Goal: Information Seeking & Learning: Learn about a topic

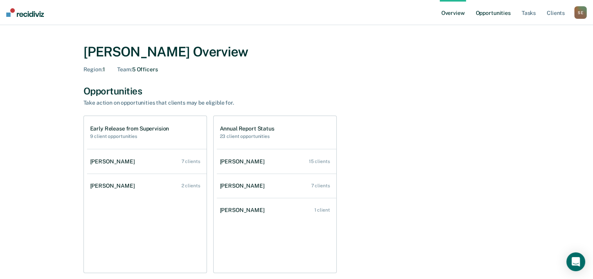
click at [488, 13] on link "Opportunities" at bounding box center [493, 12] width 38 height 25
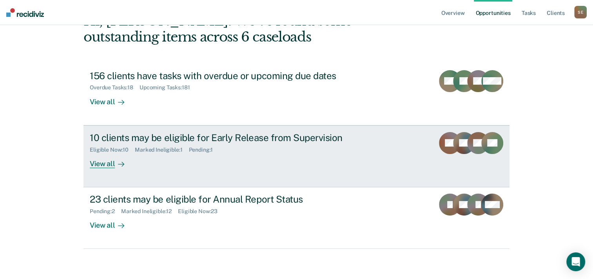
scroll to position [54, 0]
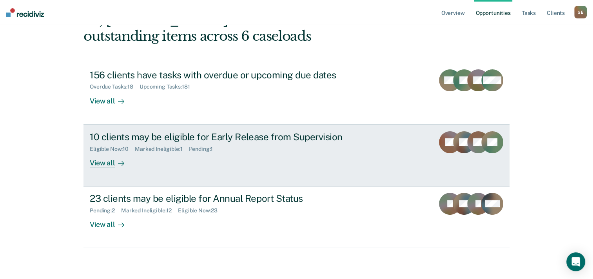
click at [154, 154] on div "10 clients may be eligible for Early Release from Supervision Eligible Now : 10…" at bounding box center [237, 149] width 294 height 36
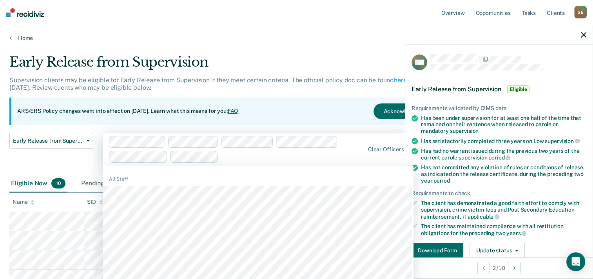
click at [71, 154] on div "Early Release from Supervision Early Release from Supervision Annual Report Sta…" at bounding box center [51, 154] width 84 height 42
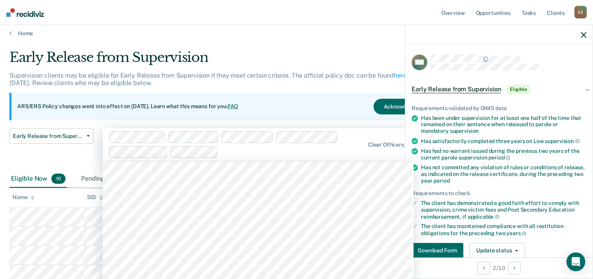
scroll to position [3331, 0]
click at [29, 157] on div "Early Release from Supervision Early Release from Supervision Annual Report Sta…" at bounding box center [51, 149] width 84 height 42
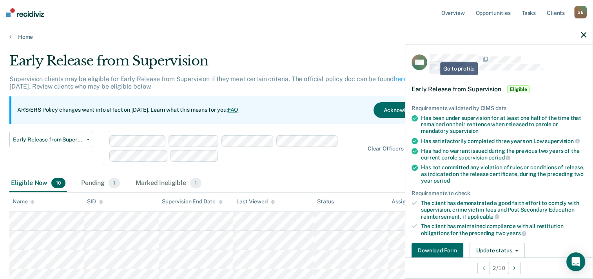
scroll to position [0, 0]
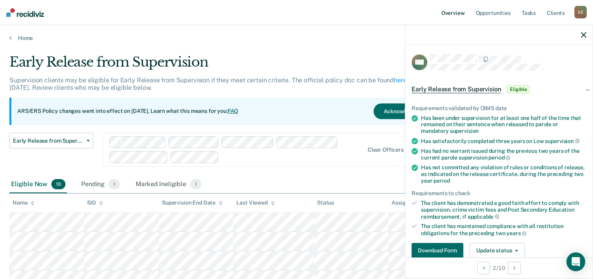
click at [451, 13] on link "Overview" at bounding box center [453, 12] width 27 height 25
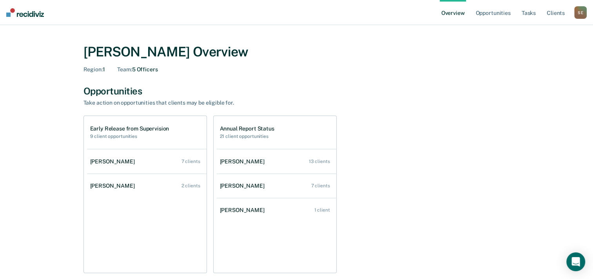
click at [147, 136] on h2 "9 client opportunities" at bounding box center [129, 136] width 79 height 5
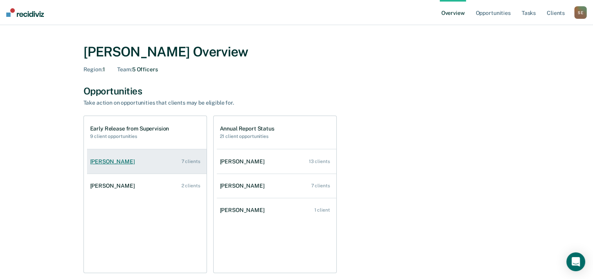
click at [108, 160] on div "Lucian Marza" at bounding box center [114, 161] width 48 height 7
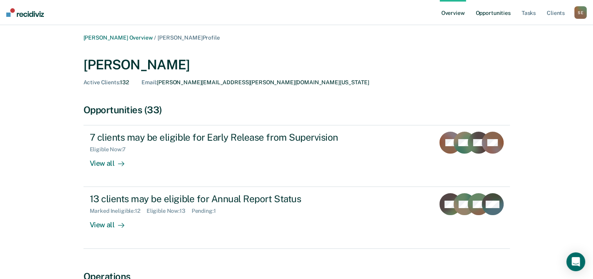
click at [494, 12] on link "Opportunities" at bounding box center [493, 12] width 38 height 25
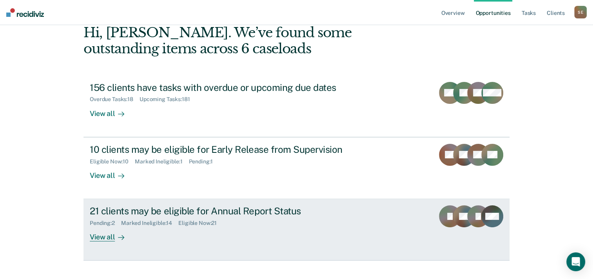
scroll to position [54, 0]
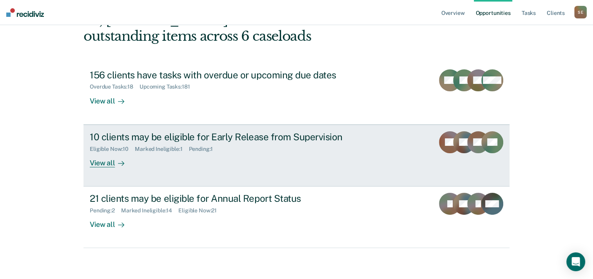
click at [357, 158] on div "10 clients may be eligible for Early Release from Supervision Eligible Now : 10…" at bounding box center [237, 149] width 294 height 36
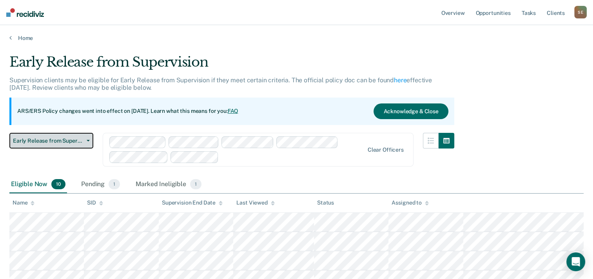
click at [58, 144] on button "Early Release from Supervision" at bounding box center [51, 141] width 84 height 16
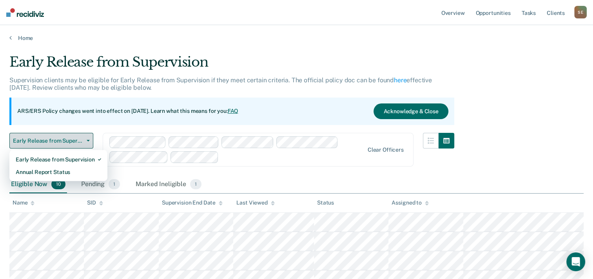
click at [58, 144] on button "Early Release from Supervision" at bounding box center [51, 141] width 84 height 16
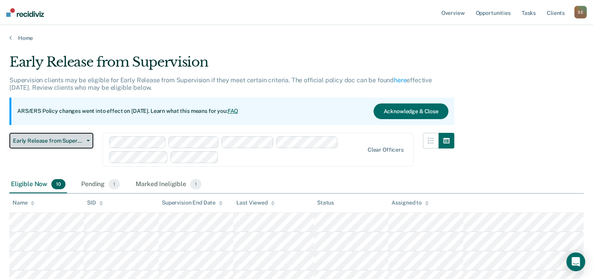
click at [51, 141] on span "Early Release from Supervision" at bounding box center [48, 141] width 71 height 7
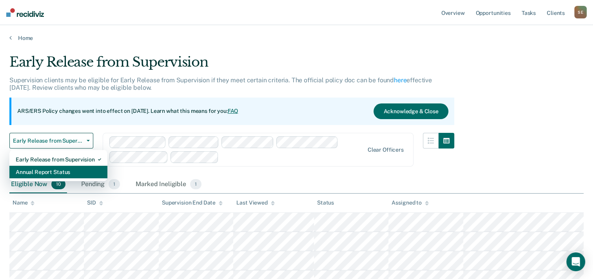
click at [48, 171] on div "Annual Report Status" at bounding box center [58, 172] width 85 height 13
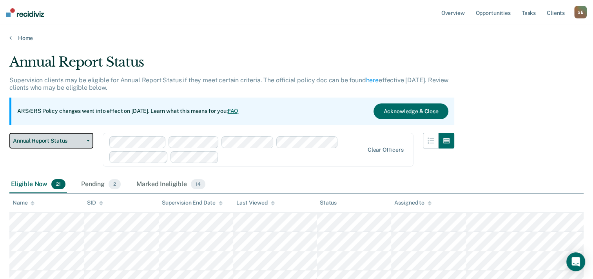
click at [71, 142] on span "Annual Report Status" at bounding box center [48, 141] width 71 height 7
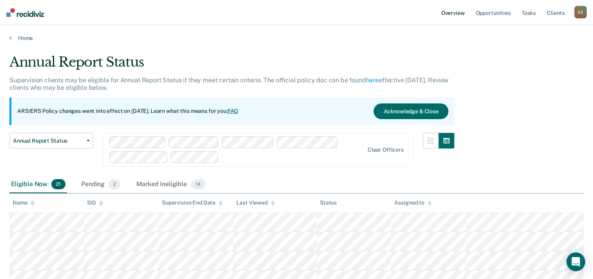
click at [456, 13] on link "Overview" at bounding box center [453, 12] width 27 height 25
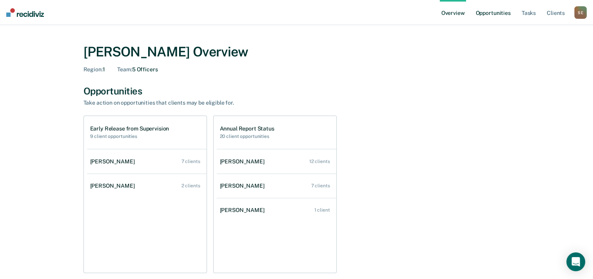
click at [496, 13] on link "Opportunities" at bounding box center [493, 12] width 38 height 25
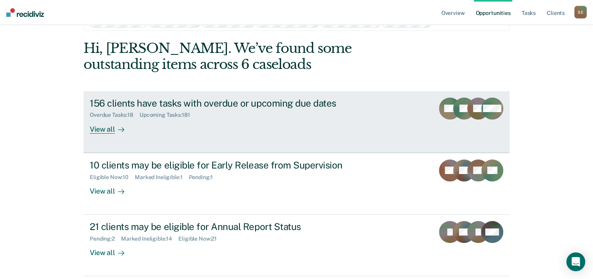
scroll to position [39, 0]
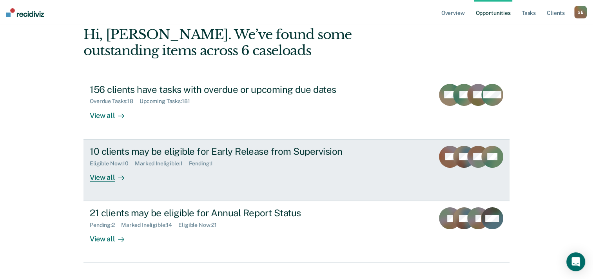
click at [219, 172] on div "10 clients may be eligible for Early Release from Supervision Eligible Now : 10…" at bounding box center [237, 164] width 294 height 36
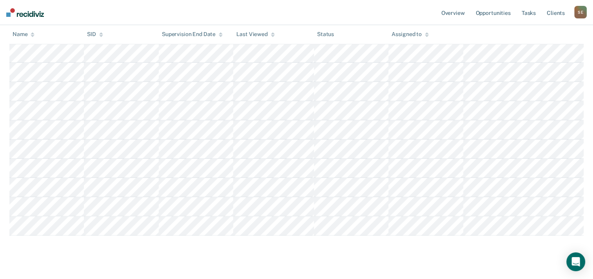
scroll to position [181, 0]
click at [451, 11] on link "Overview" at bounding box center [453, 12] width 27 height 25
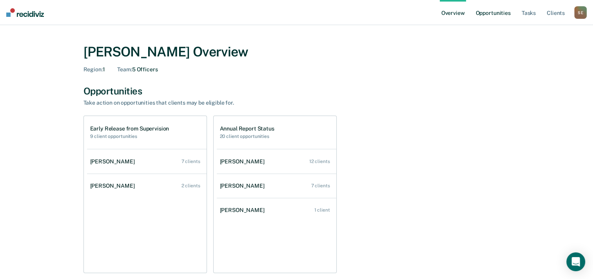
click at [493, 10] on link "Opportunities" at bounding box center [493, 12] width 38 height 25
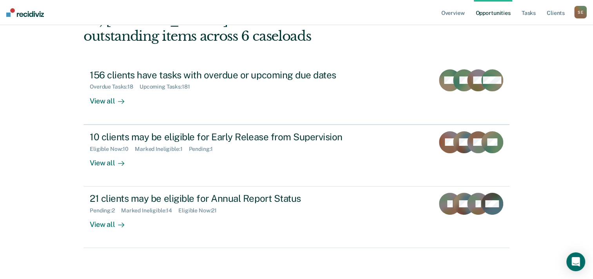
scroll to position [54, 0]
